Goal: Check status: Check status

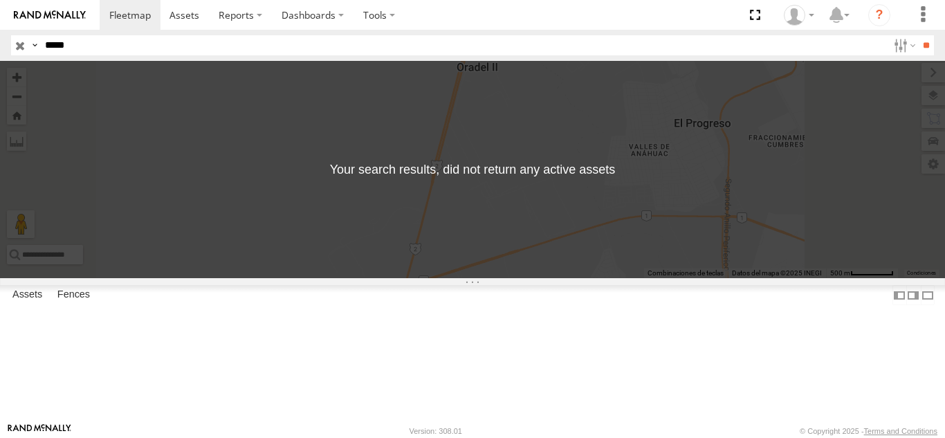
click at [32, 42] on div "Search Query Asset ID Asset Label Registration Manufacturer Model VIN Job ID Dr…" at bounding box center [464, 45] width 907 height 20
click at [918, 35] on input "**" at bounding box center [926, 45] width 16 height 20
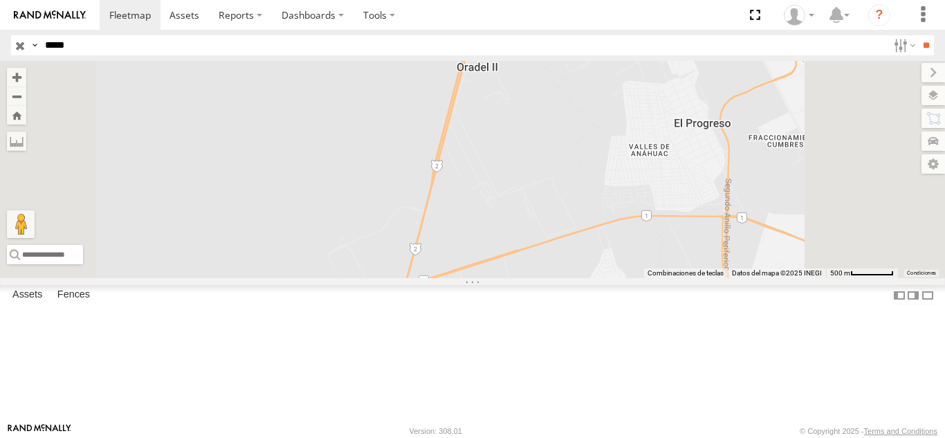
drag, startPoint x: 90, startPoint y: 40, endPoint x: 0, endPoint y: 11, distance: 94.5
click at [0, 14] on body "Dashboards" at bounding box center [472, 219] width 945 height 438
paste input "text"
click at [918, 35] on input "**" at bounding box center [926, 45] width 16 height 20
drag, startPoint x: 107, startPoint y: 47, endPoint x: 0, endPoint y: 35, distance: 107.9
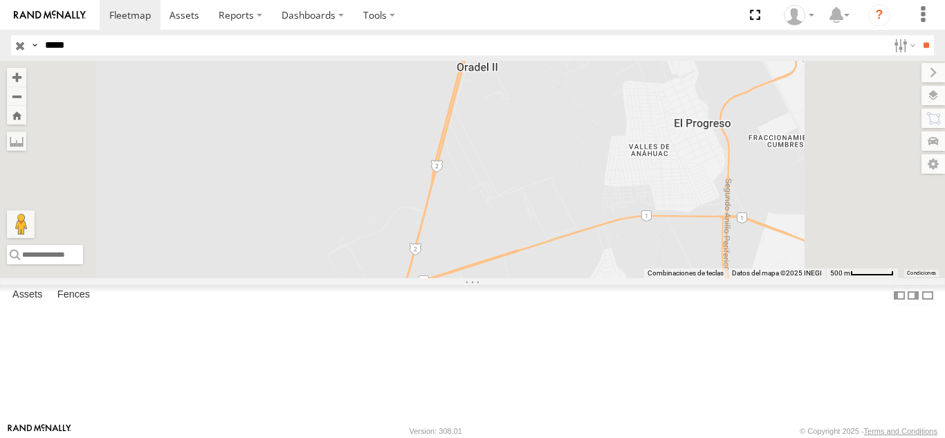
click at [0, 35] on header "Search Query Asset ID Asset Label Registration Manufacturer Model VIN Job ID" at bounding box center [472, 45] width 945 height 31
paste input "text"
type input "*****"
click at [918, 35] on input "**" at bounding box center [926, 45] width 16 height 20
click at [927, 105] on div at bounding box center [472, 169] width 945 height 217
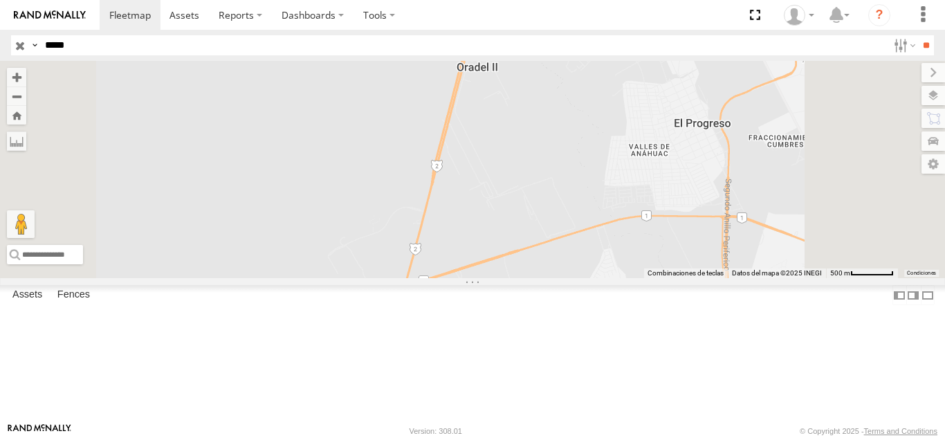
click at [0, 0] on div "Video" at bounding box center [0, 0] width 0 height 0
click at [929, 97] on label at bounding box center [919, 95] width 50 height 19
click at [0, 0] on span "Basemaps" at bounding box center [0, 0] width 0 height 0
click at [0, 0] on span "Satellite" at bounding box center [0, 0] width 0 height 0
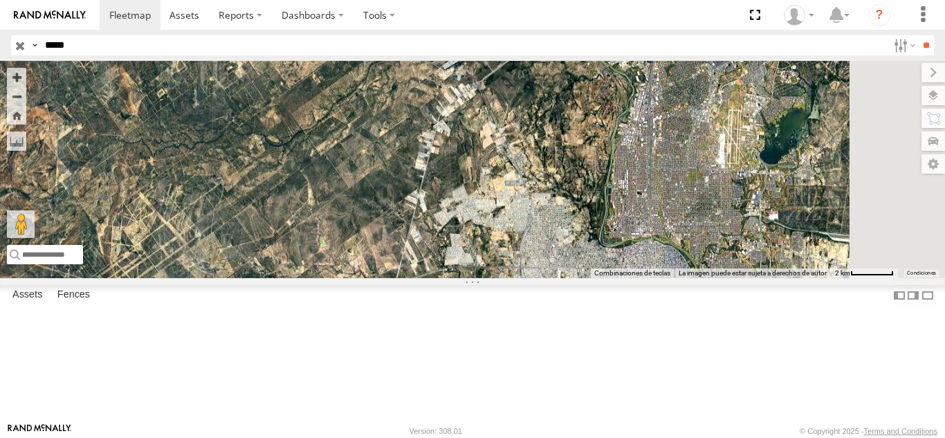
drag, startPoint x: 620, startPoint y: 296, endPoint x: 576, endPoint y: 345, distance: 66.1
click at [576, 278] on div at bounding box center [472, 169] width 945 height 217
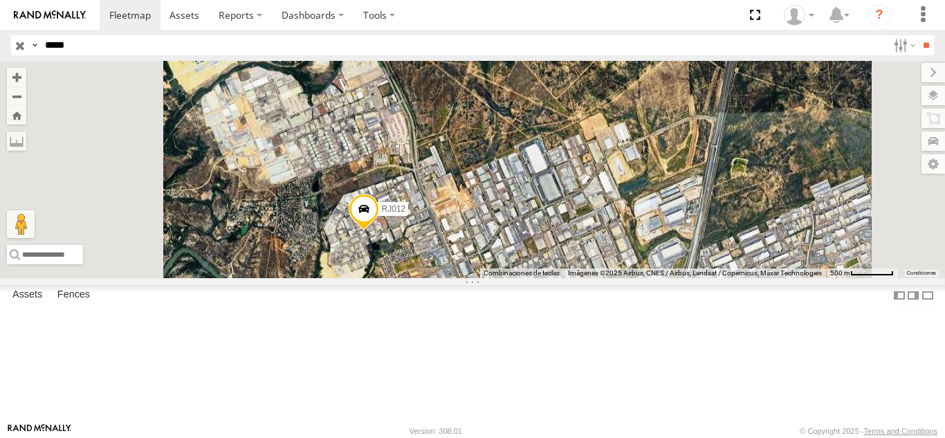
drag, startPoint x: 574, startPoint y: 318, endPoint x: 625, endPoint y: 270, distance: 69.5
click at [625, 270] on div "RJ012" at bounding box center [472, 169] width 945 height 217
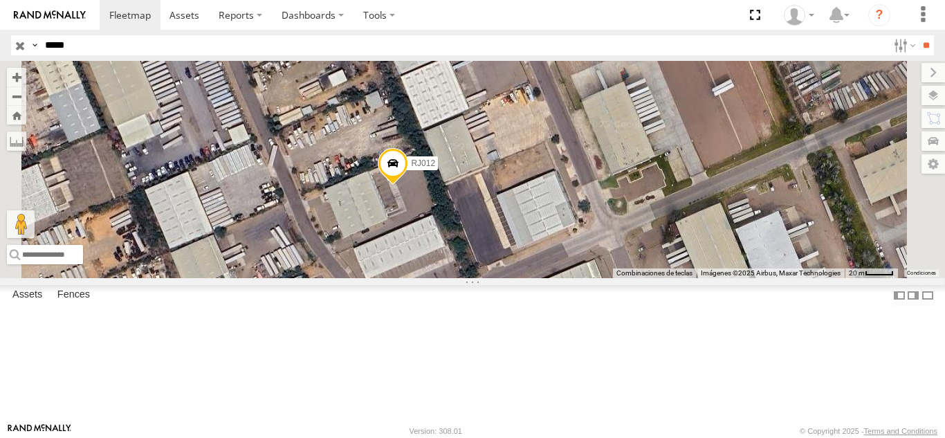
drag, startPoint x: 571, startPoint y: 257, endPoint x: 549, endPoint y: 292, distance: 41.4
click at [549, 278] on div "RJ012" at bounding box center [472, 169] width 945 height 217
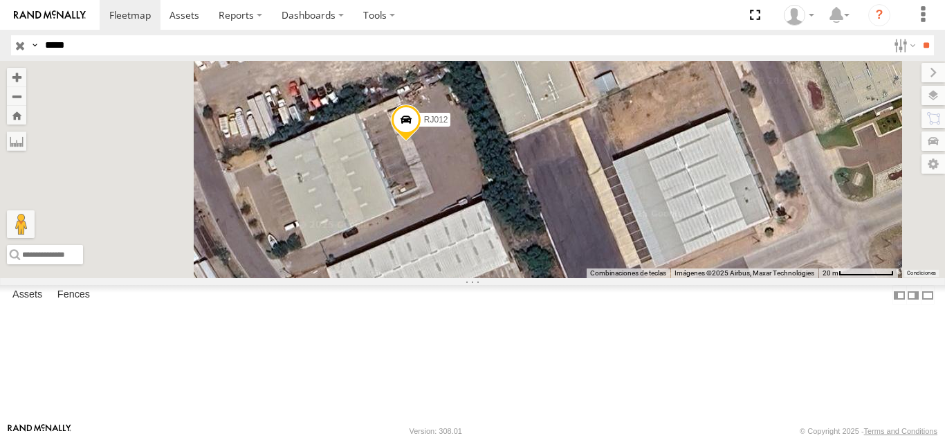
drag, startPoint x: 605, startPoint y: 239, endPoint x: 609, endPoint y: 212, distance: 27.3
click at [609, 217] on div "RJ012" at bounding box center [472, 169] width 945 height 217
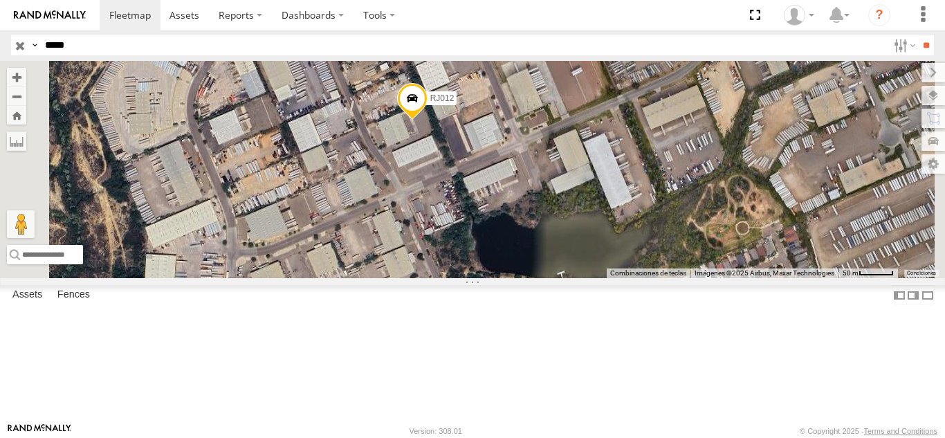
drag, startPoint x: 640, startPoint y: 308, endPoint x: 633, endPoint y: 268, distance: 40.7
click at [633, 268] on div "RJ012" at bounding box center [472, 169] width 945 height 217
